Goal: Information Seeking & Learning: Understand process/instructions

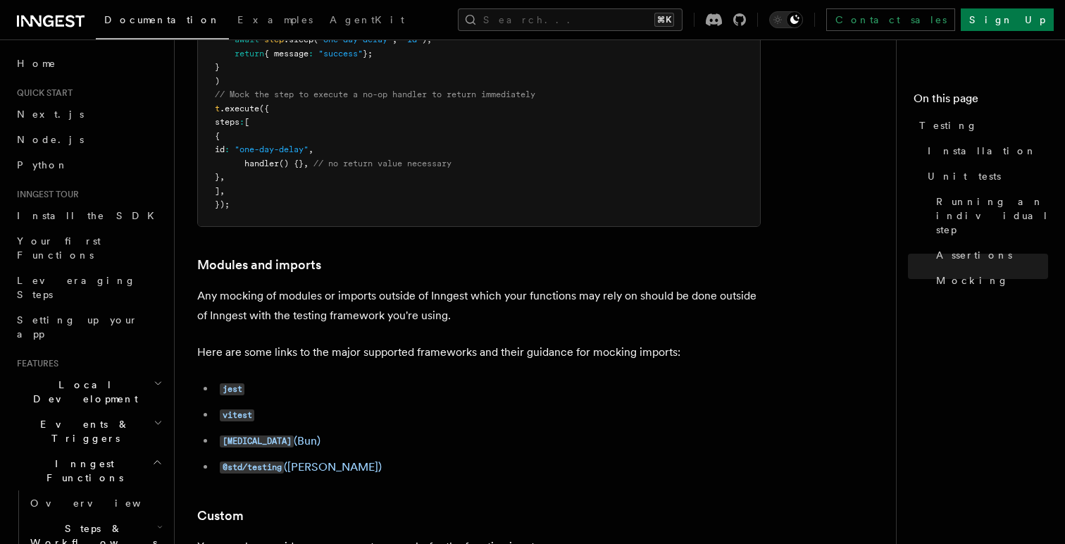
scroll to position [4224, 0]
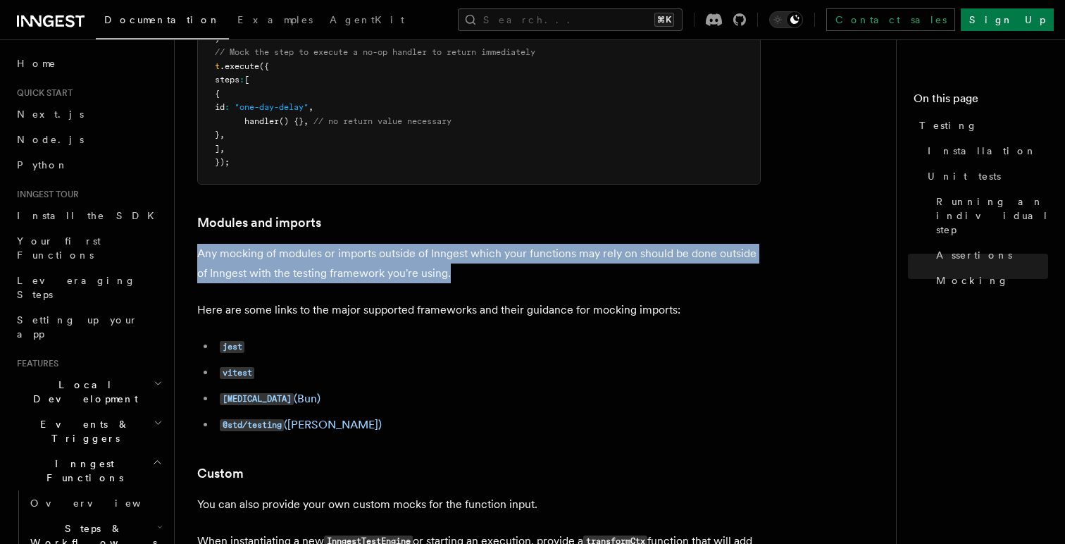
drag, startPoint x: 615, startPoint y: 301, endPoint x: 620, endPoint y: 271, distance: 30.7
drag, startPoint x: 620, startPoint y: 271, endPoint x: 617, endPoint y: 298, distance: 26.9
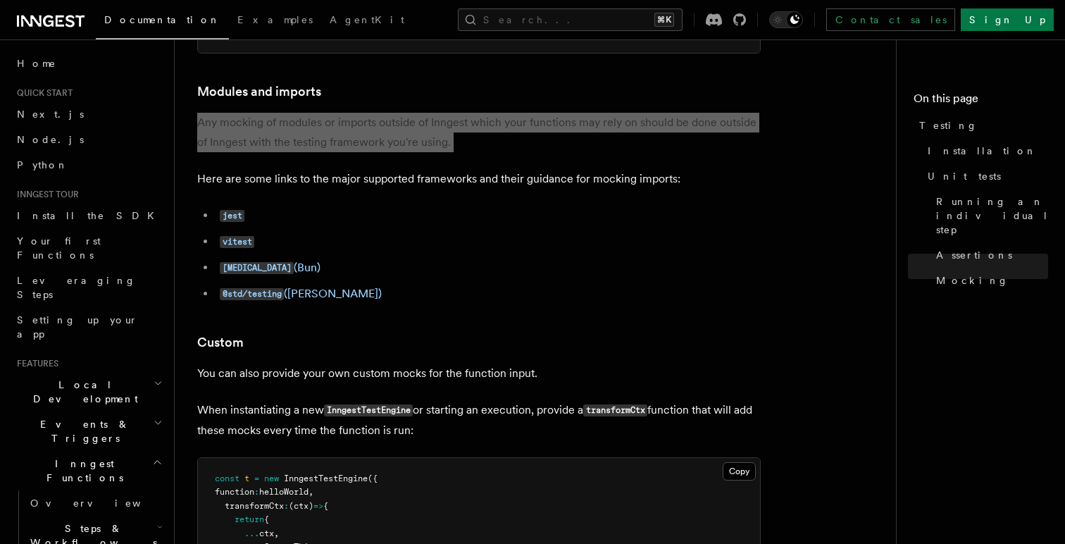
scroll to position [4353, 0]
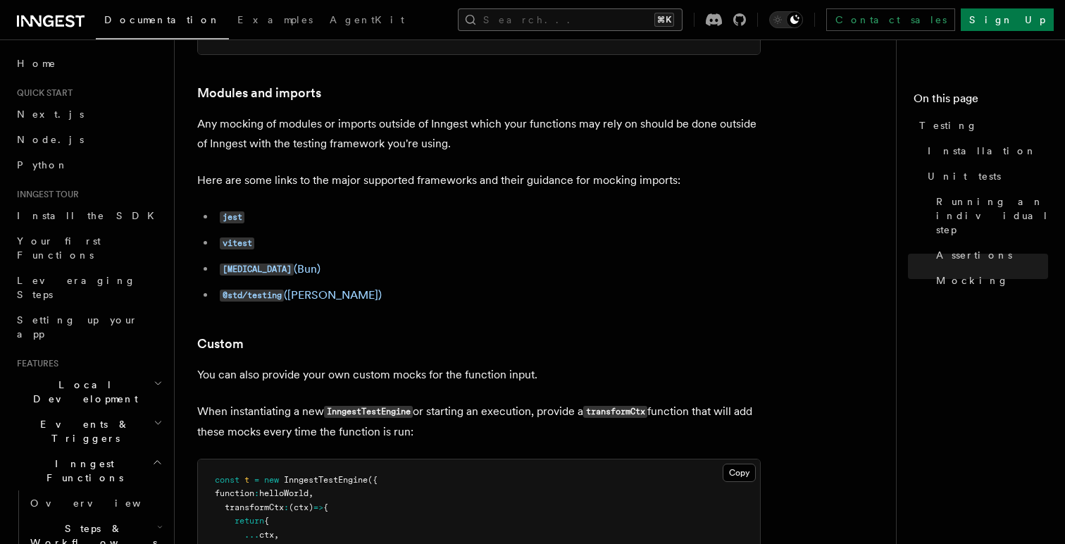
click at [682, 16] on button "Search... ⌘K" at bounding box center [570, 19] width 225 height 23
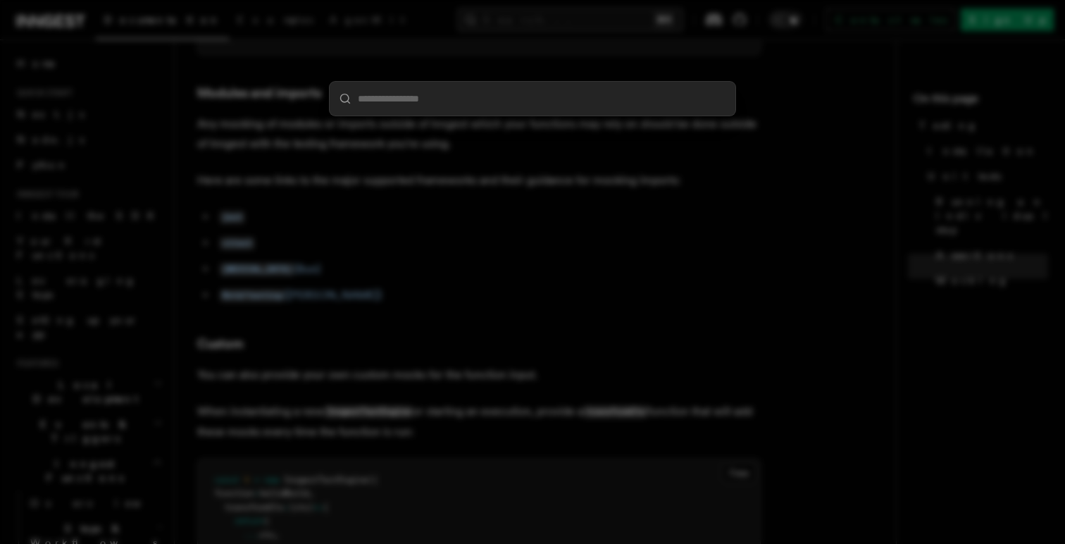
type input "********"
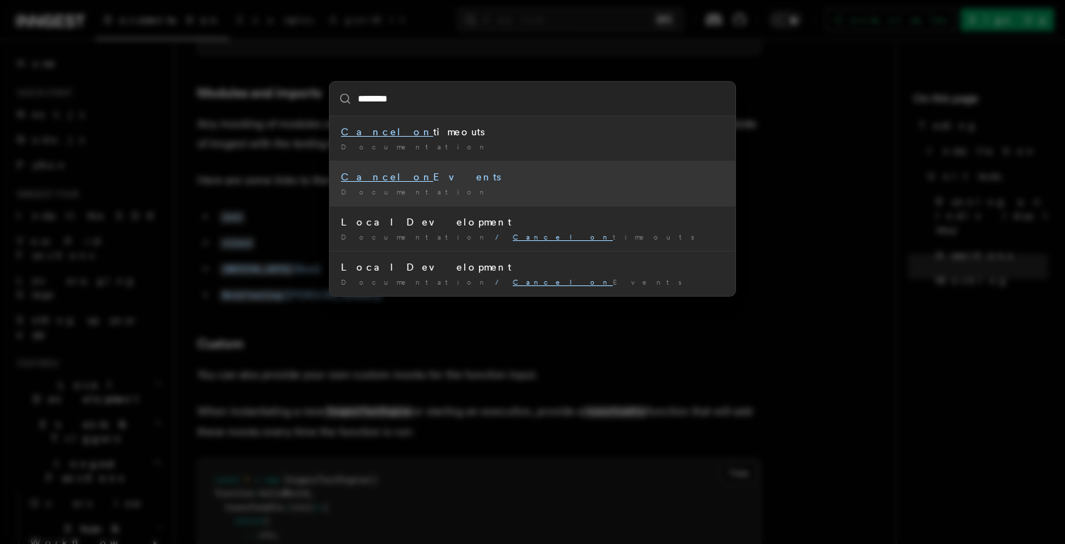
click at [470, 187] on div "Documentation /" at bounding box center [532, 192] width 383 height 11
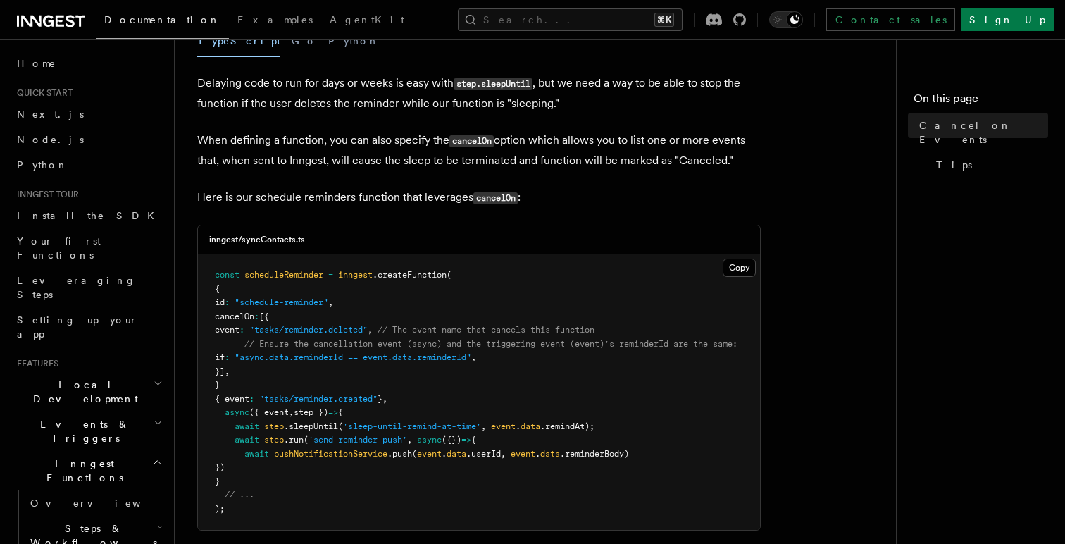
scroll to position [237, 0]
drag, startPoint x: 272, startPoint y: 358, endPoint x: 396, endPoint y: 362, distance: 124.0
click at [396, 361] on span ""async.data.reminderId == event.data.reminderId"" at bounding box center [352, 356] width 237 height 10
copy span "async.data.reminderId =="
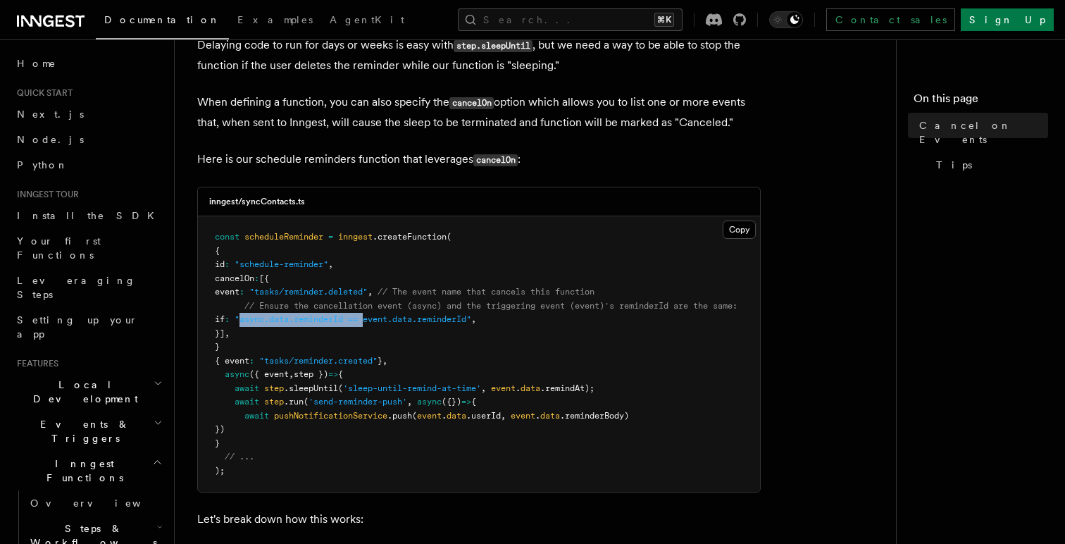
scroll to position [284, 0]
